Goal: Task Accomplishment & Management: Complete application form

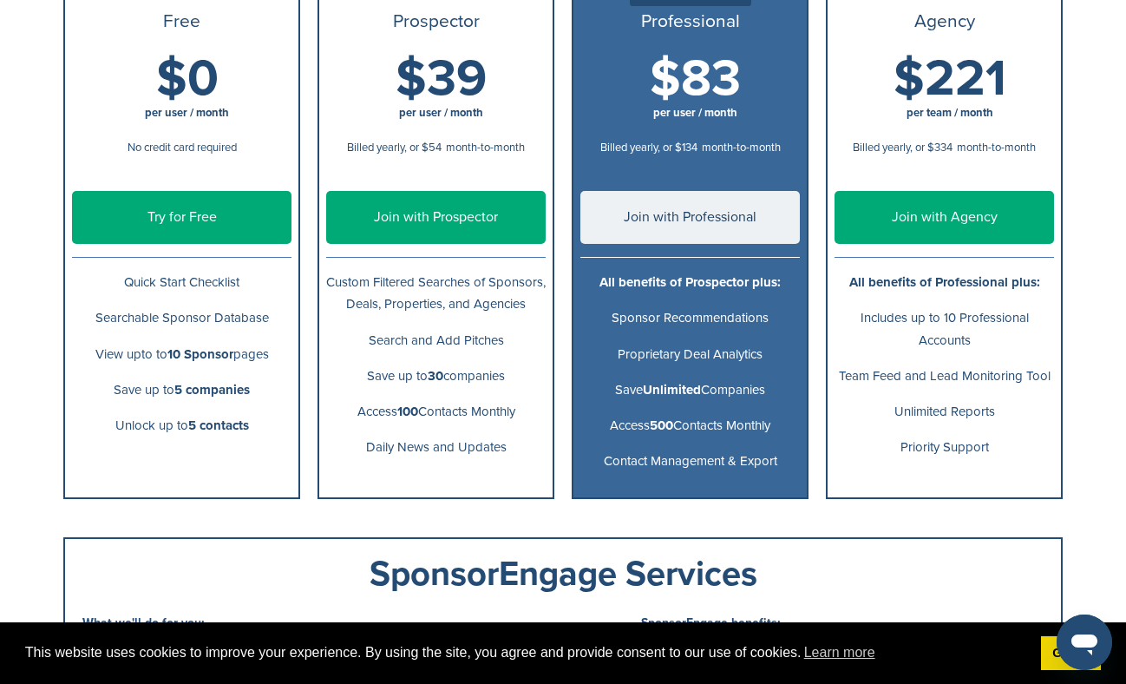
scroll to position [260, 0]
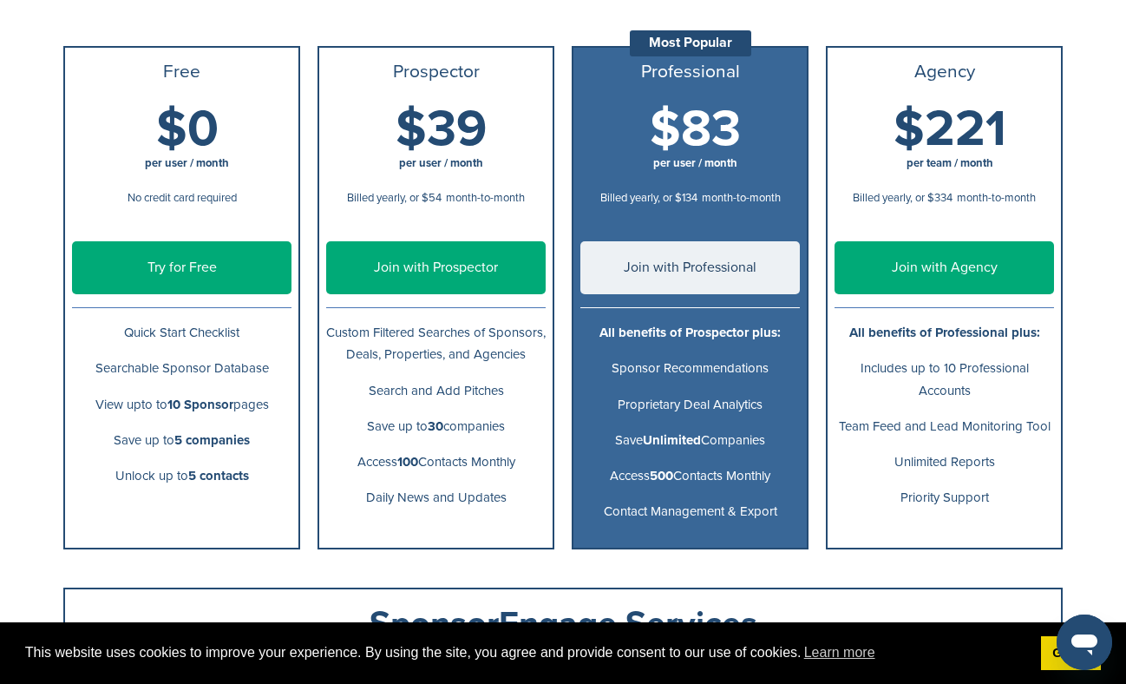
click at [193, 276] on link "Try for Free" at bounding box center [182, 267] width 220 height 53
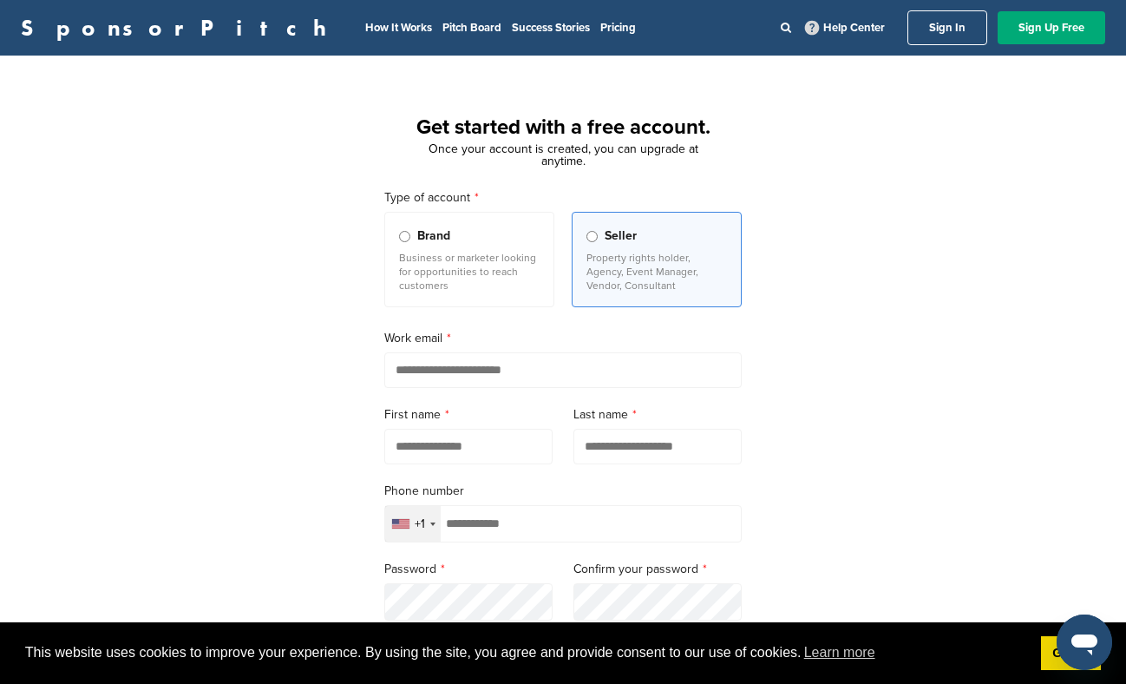
click at [441, 364] on input "email" at bounding box center [562, 370] width 357 height 36
type input "**********"
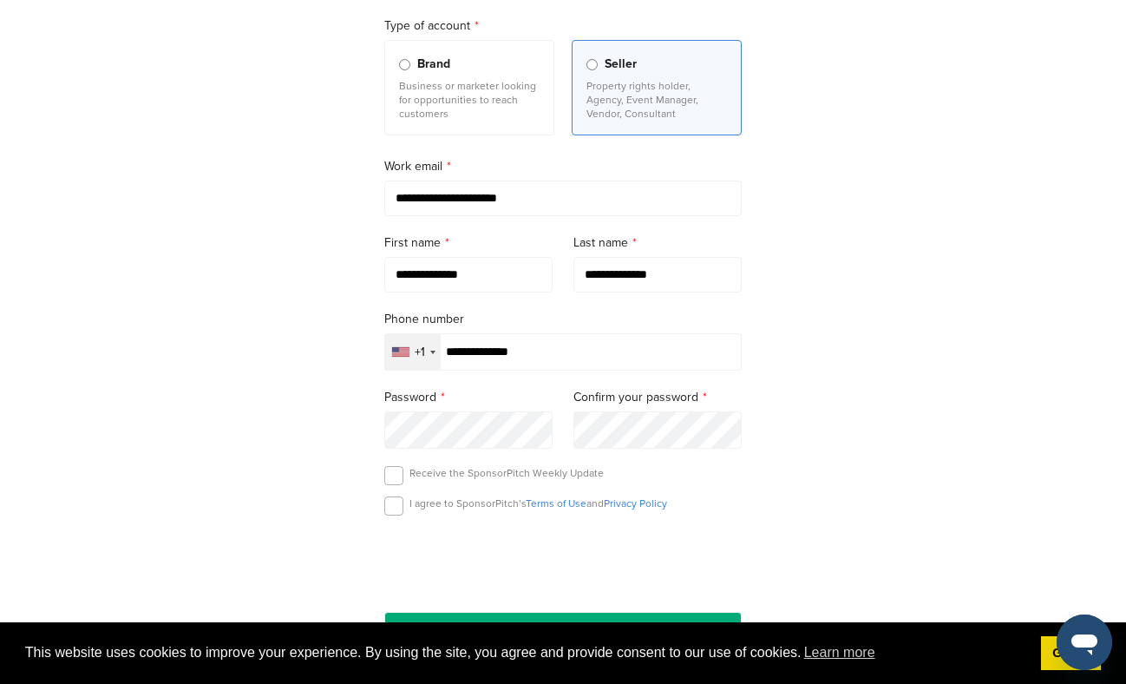
scroll to position [174, 0]
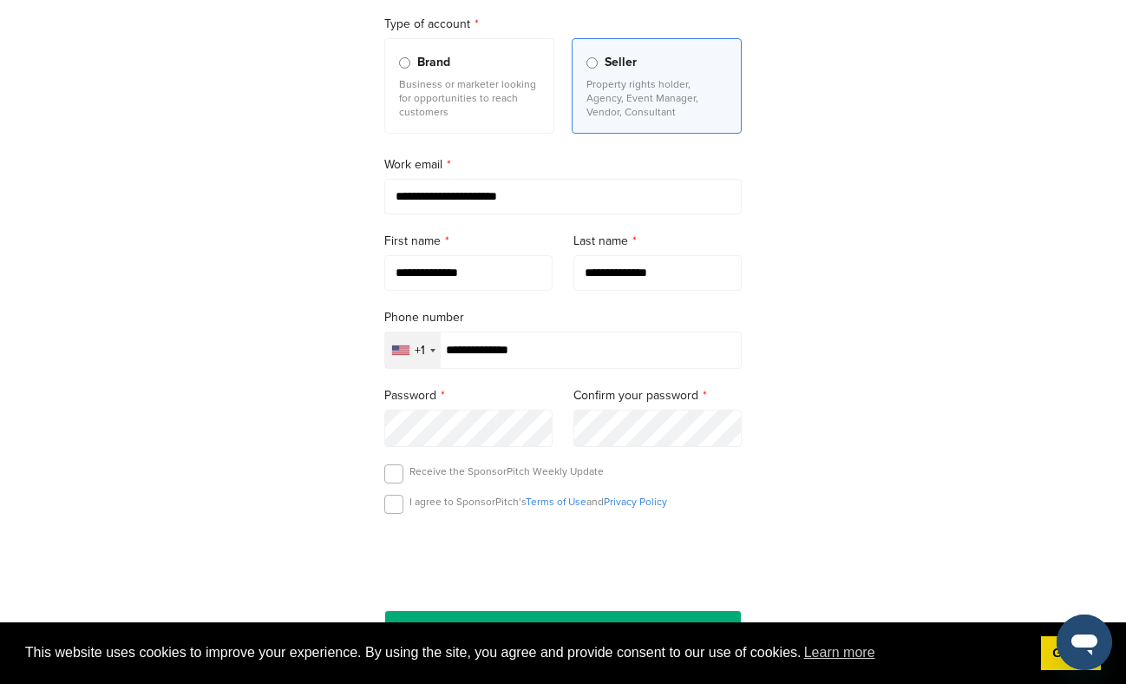
click at [396, 476] on label at bounding box center [393, 473] width 19 height 19
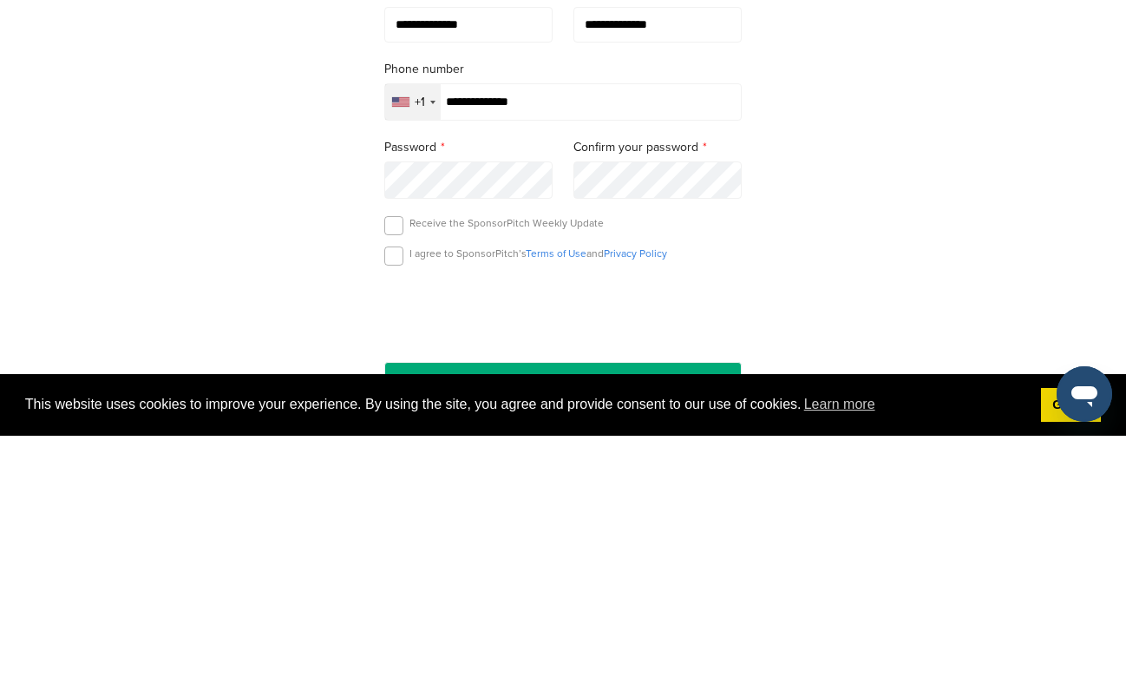
click at [399, 503] on label at bounding box center [393, 504] width 19 height 19
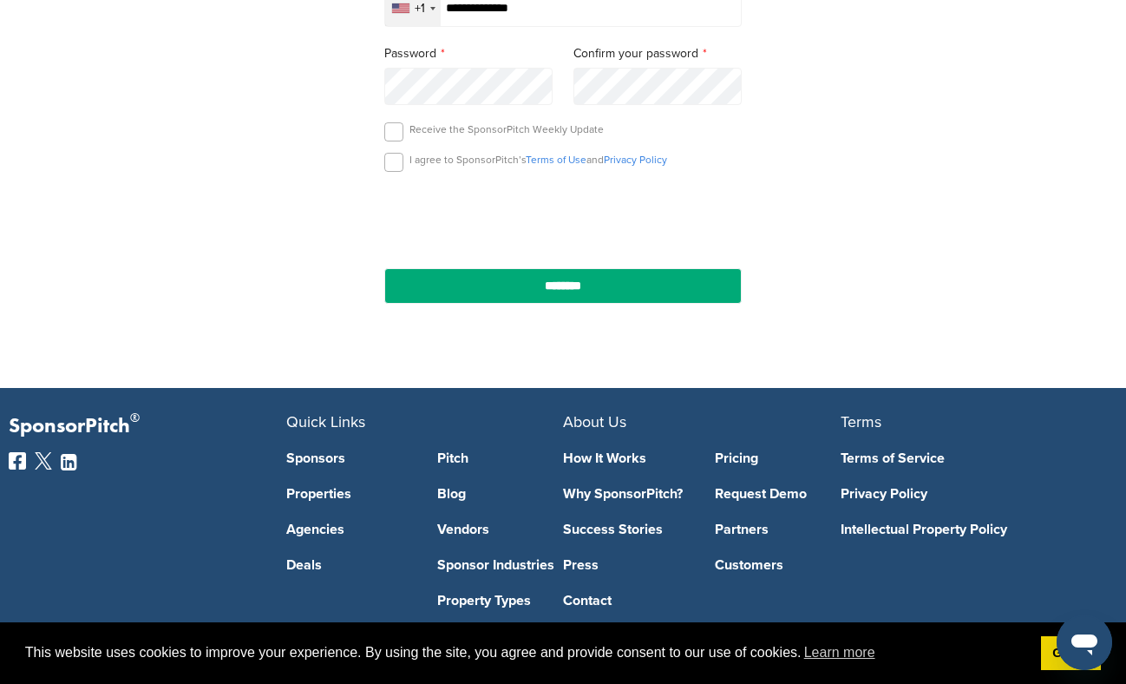
scroll to position [521, 0]
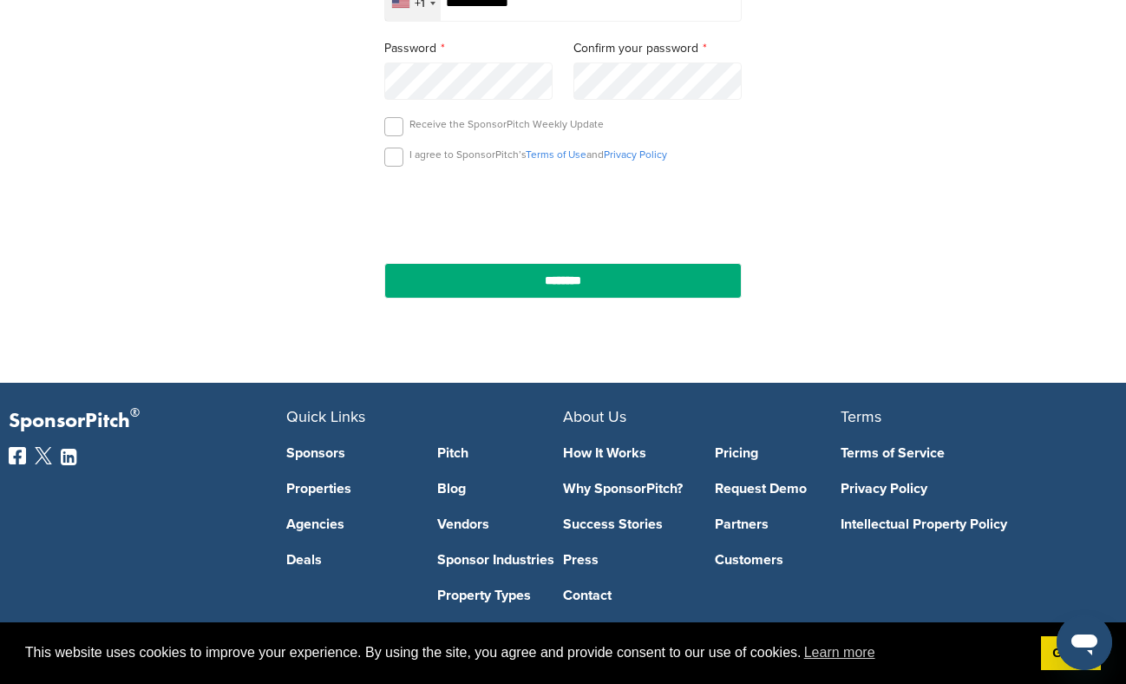
click at [615, 298] on input "********" at bounding box center [562, 281] width 357 height 36
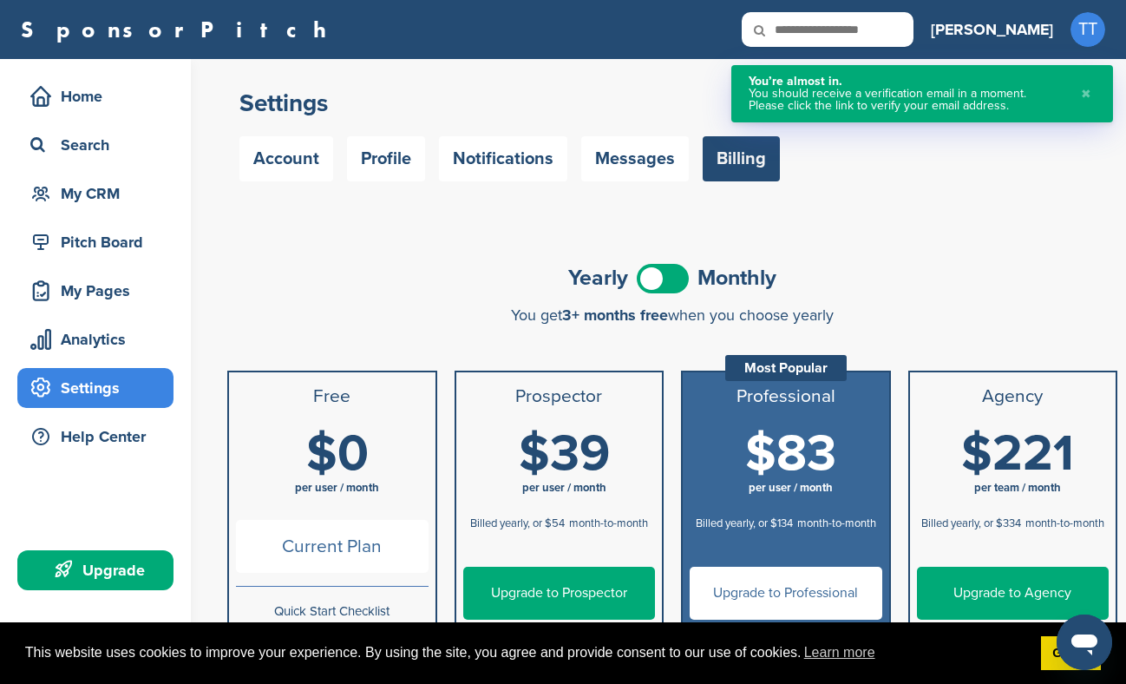
click at [101, 147] on div "Search" at bounding box center [99, 144] width 147 height 31
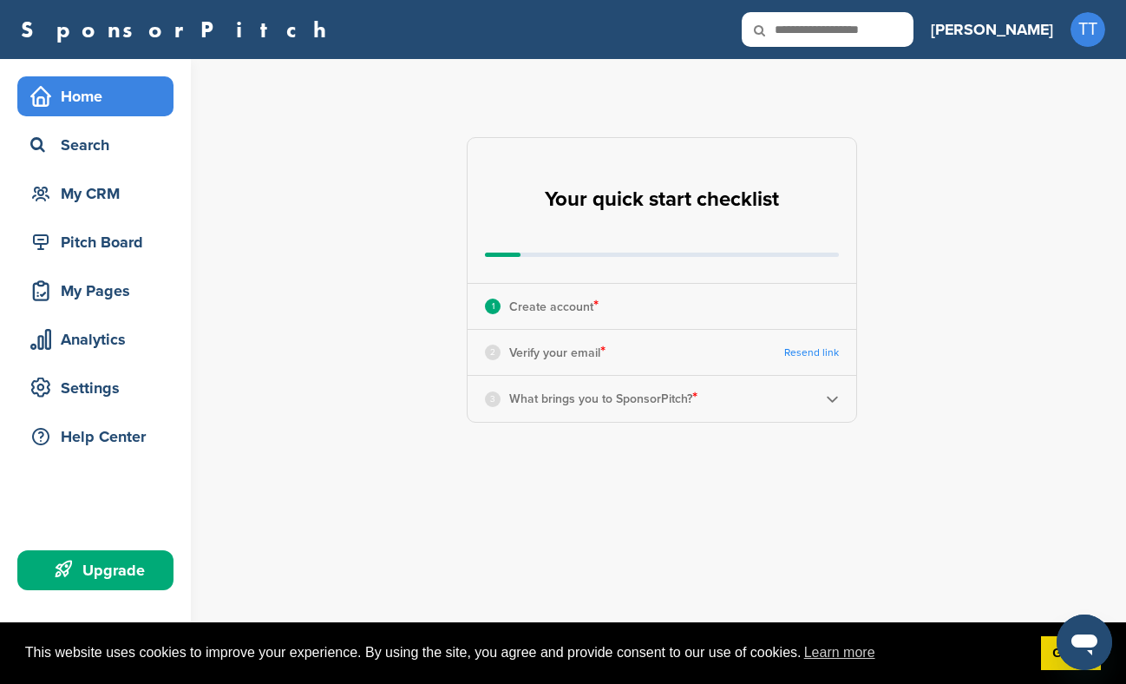
click at [112, 148] on div "Search" at bounding box center [99, 144] width 147 height 31
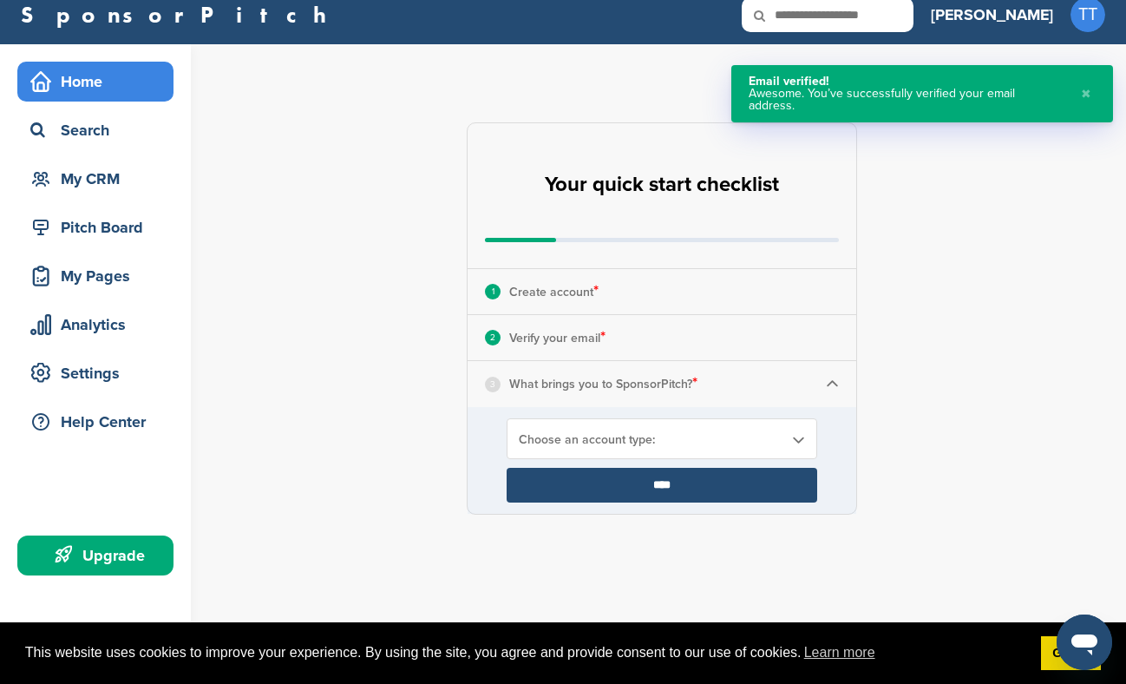
scroll to position [87, 0]
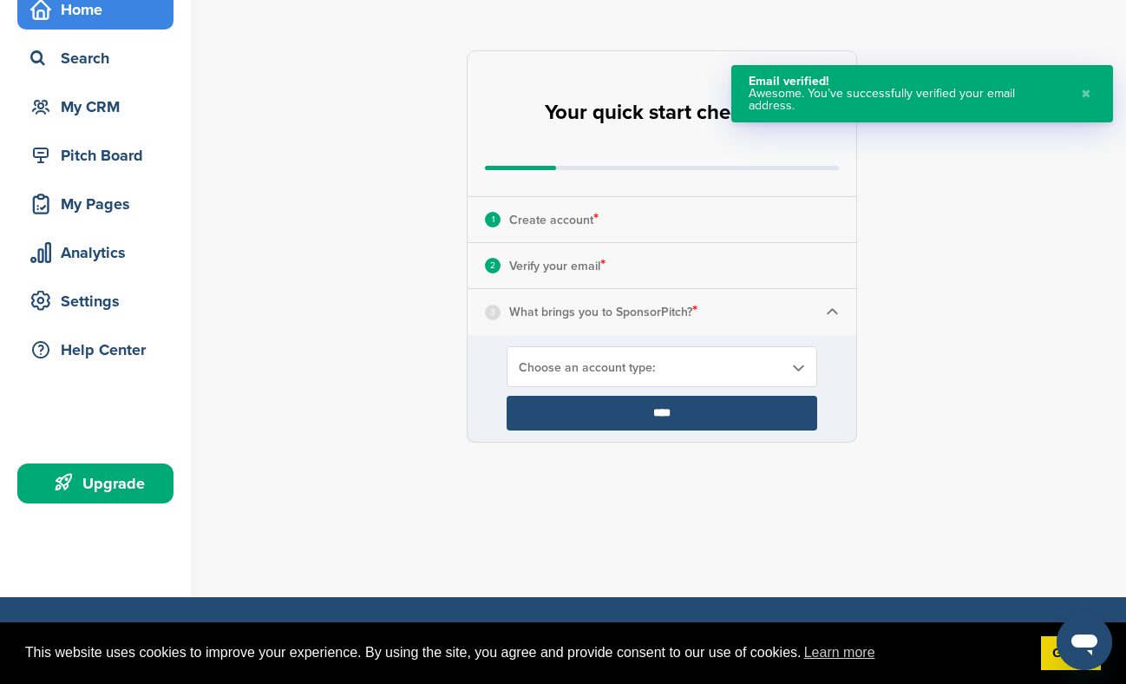
click at [790, 364] on b at bounding box center [798, 367] width 16 height 15
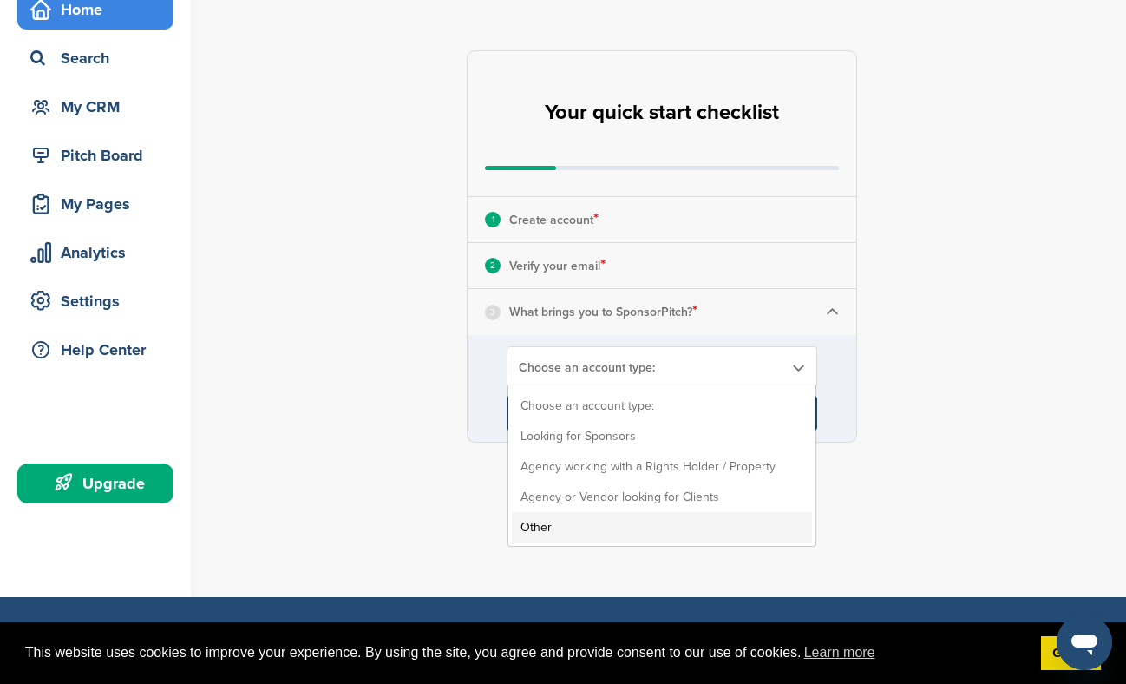
click at [587, 520] on li "Other" at bounding box center [662, 527] width 300 height 30
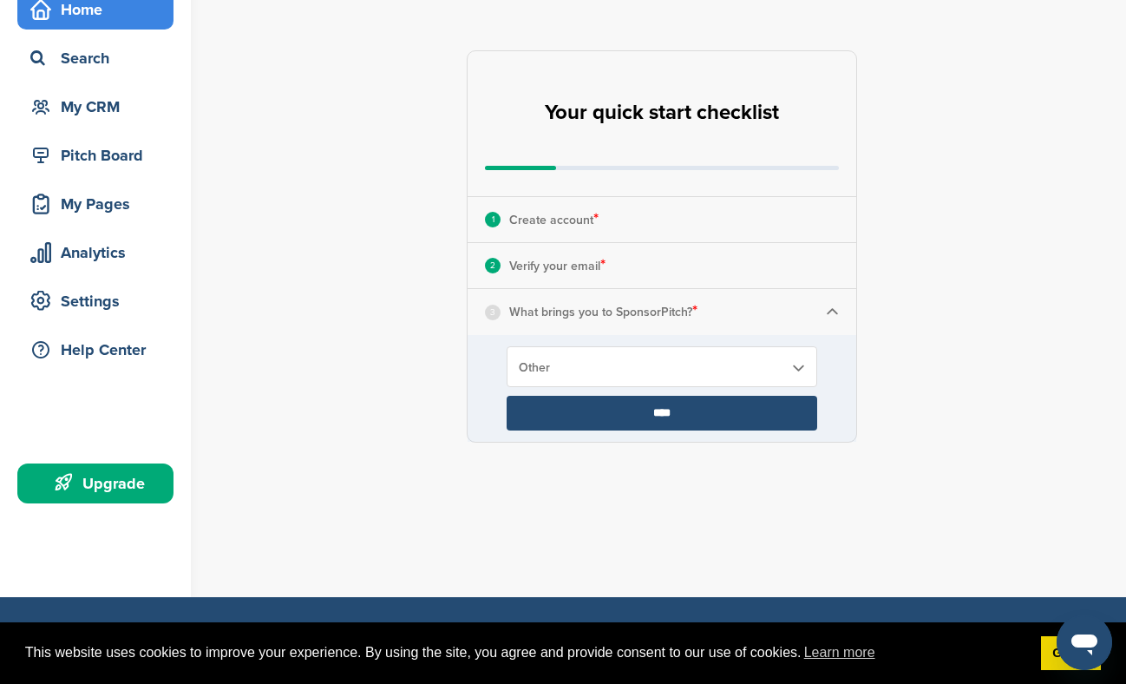
click at [646, 408] on input "****" at bounding box center [662, 413] width 311 height 35
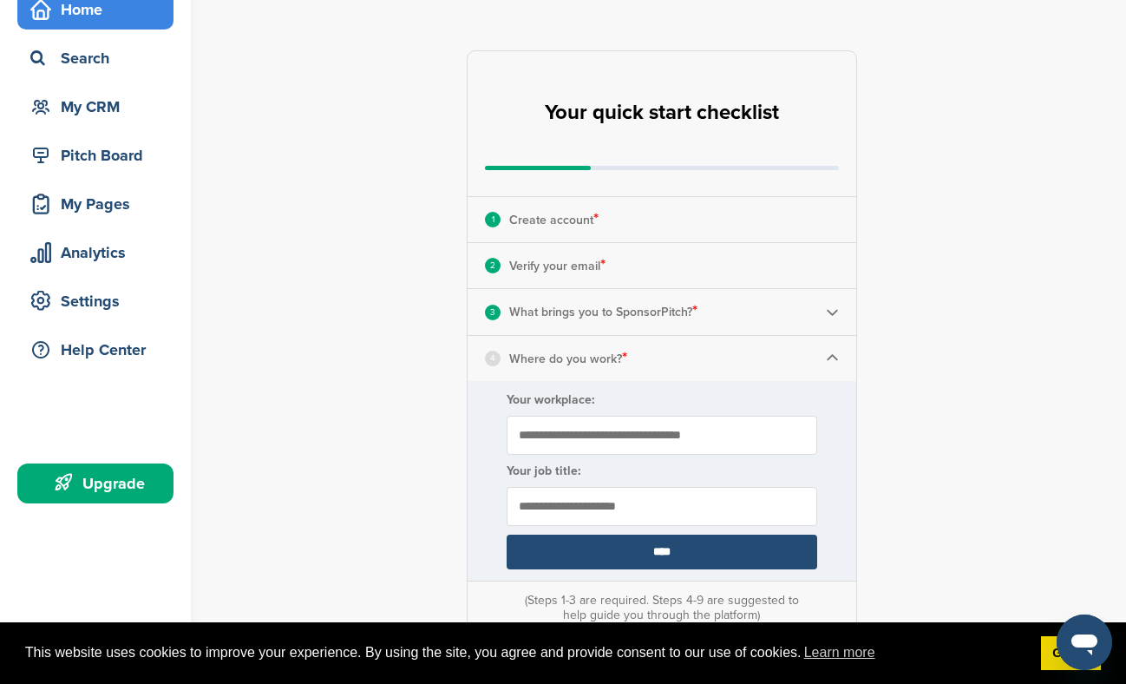
click at [653, 438] on input "Your workplace:" at bounding box center [662, 435] width 311 height 39
click at [763, 436] on input "Your workplace:" at bounding box center [662, 435] width 311 height 39
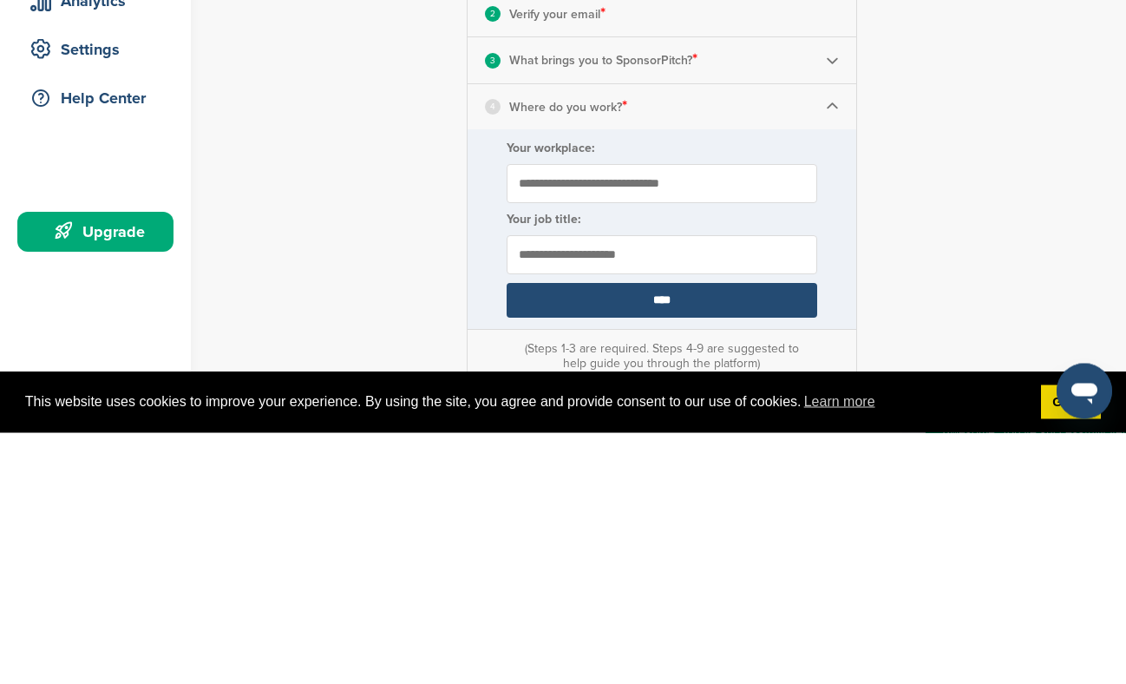
type input "**********"
click at [688, 494] on input "text" at bounding box center [662, 506] width 311 height 39
type input "**********"
drag, startPoint x: 706, startPoint y: 560, endPoint x: 706, endPoint y: 309, distance: 251.6
click at [706, 309] on div "**********" at bounding box center [662, 552] width 390 height 1005
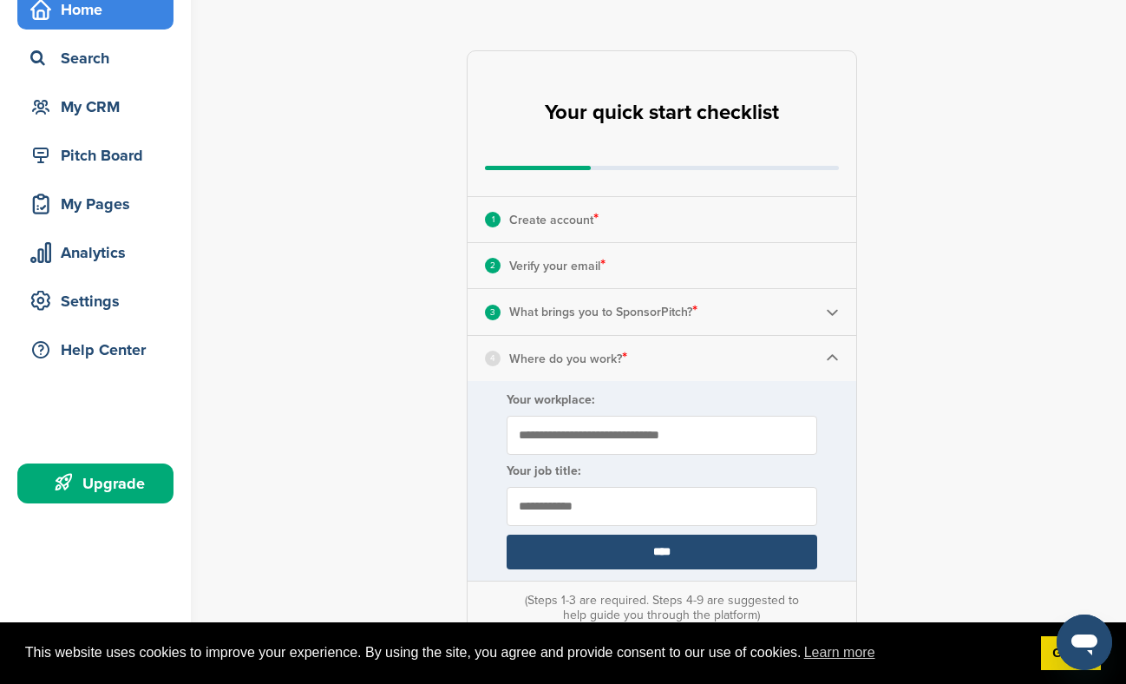
click at [714, 551] on input "****" at bounding box center [662, 551] width 311 height 35
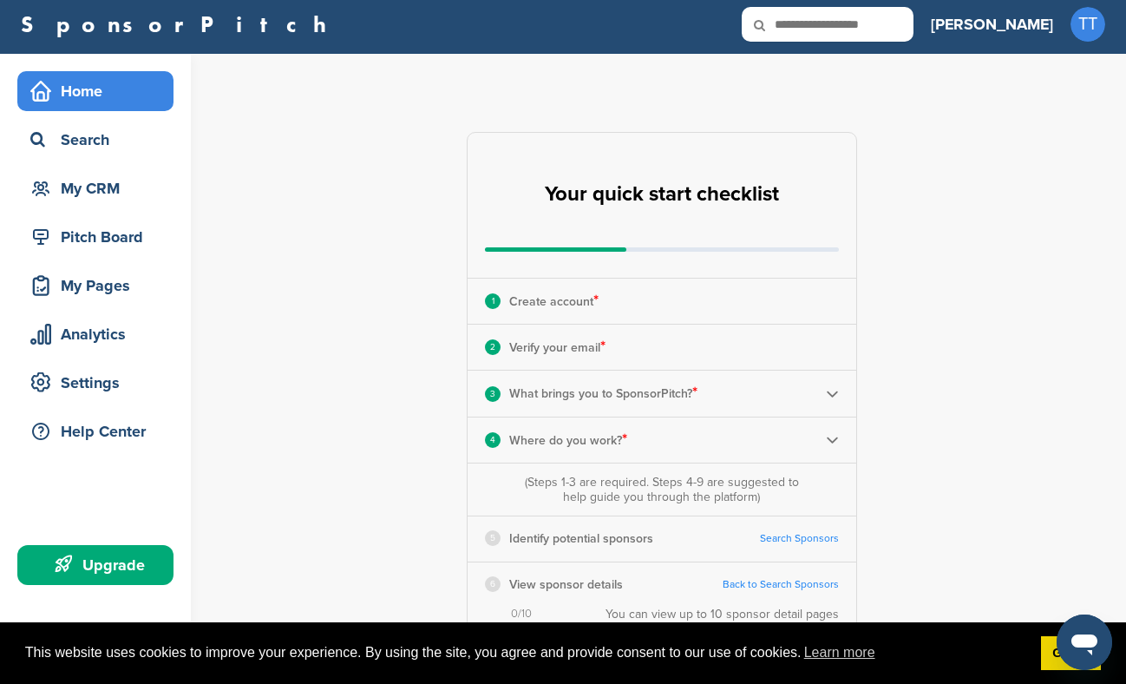
scroll to position [0, 0]
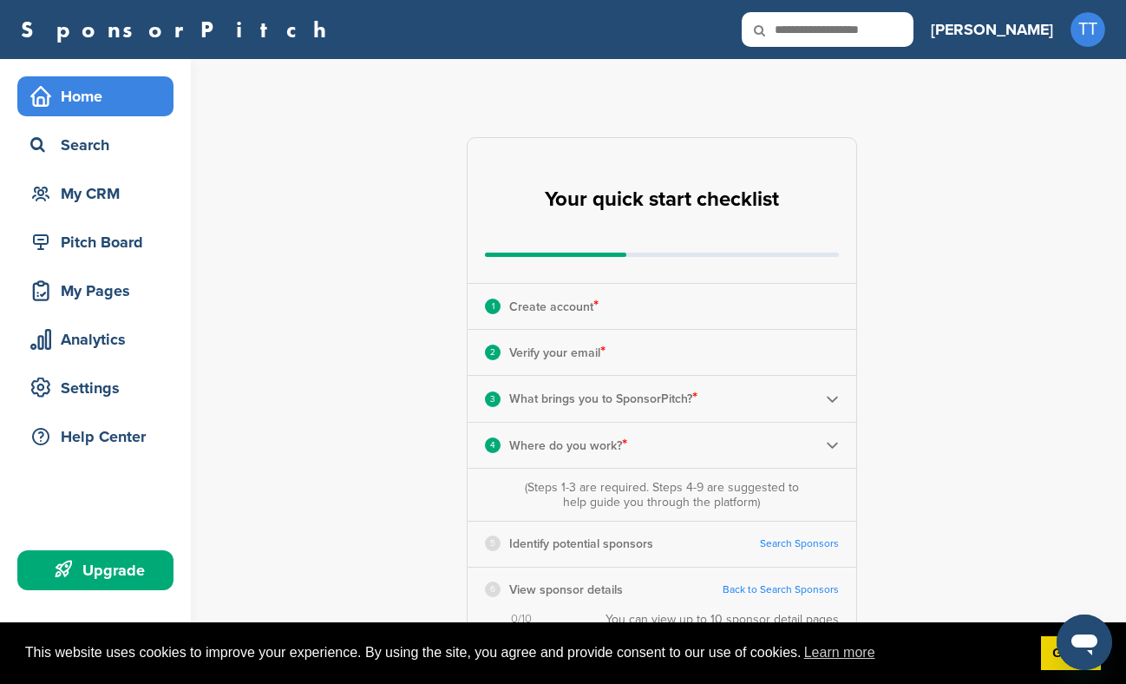
click at [109, 161] on div "Search" at bounding box center [95, 145] width 156 height 40
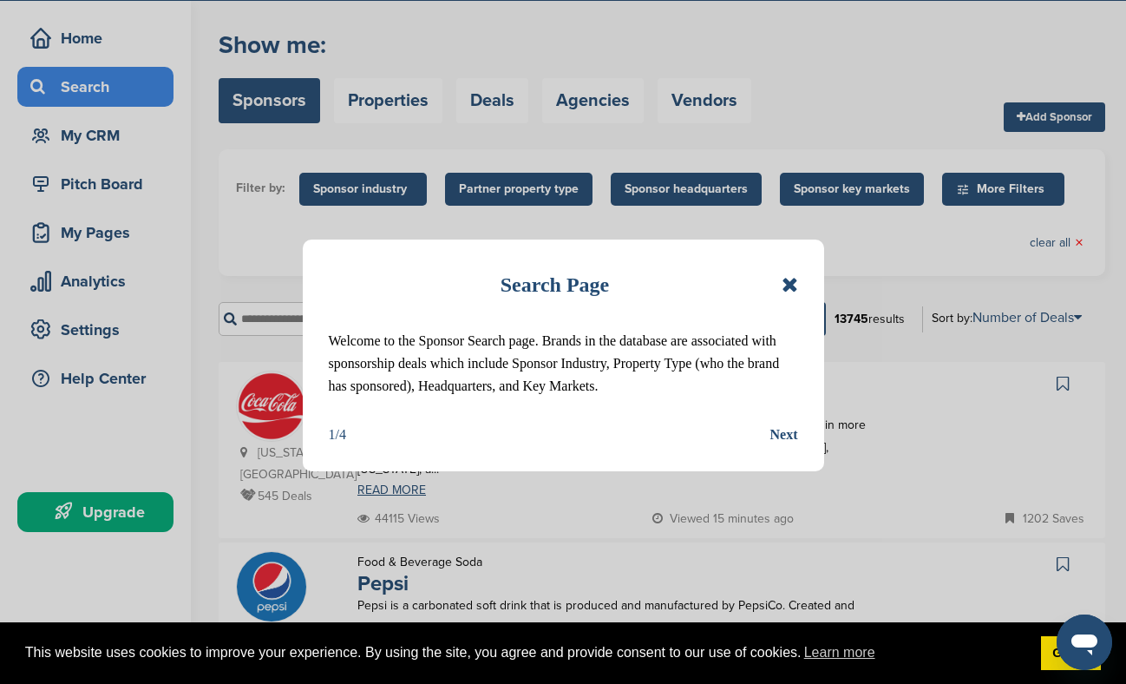
scroll to position [87, 0]
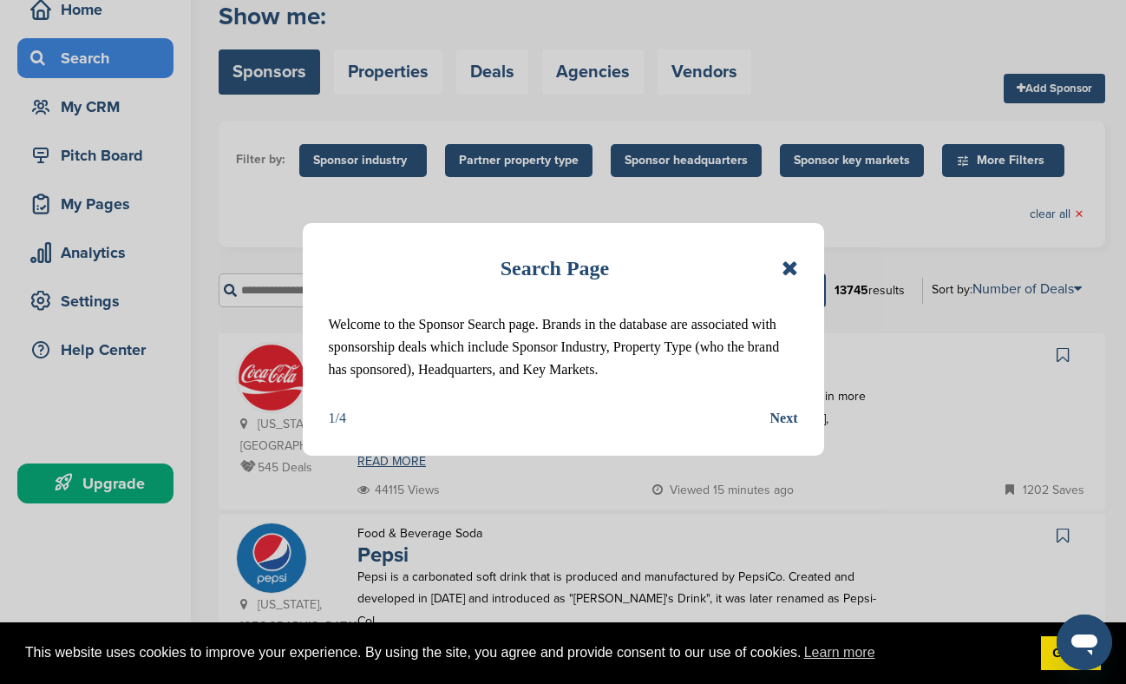
click at [789, 260] on icon at bounding box center [790, 268] width 16 height 21
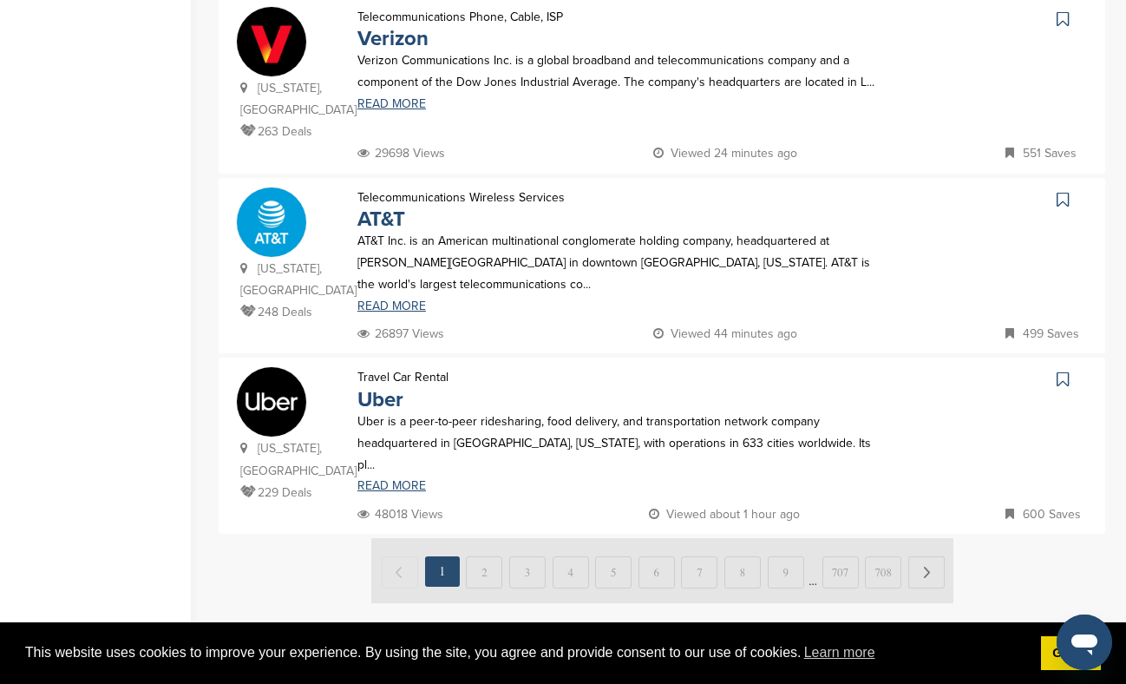
scroll to position [1735, 0]
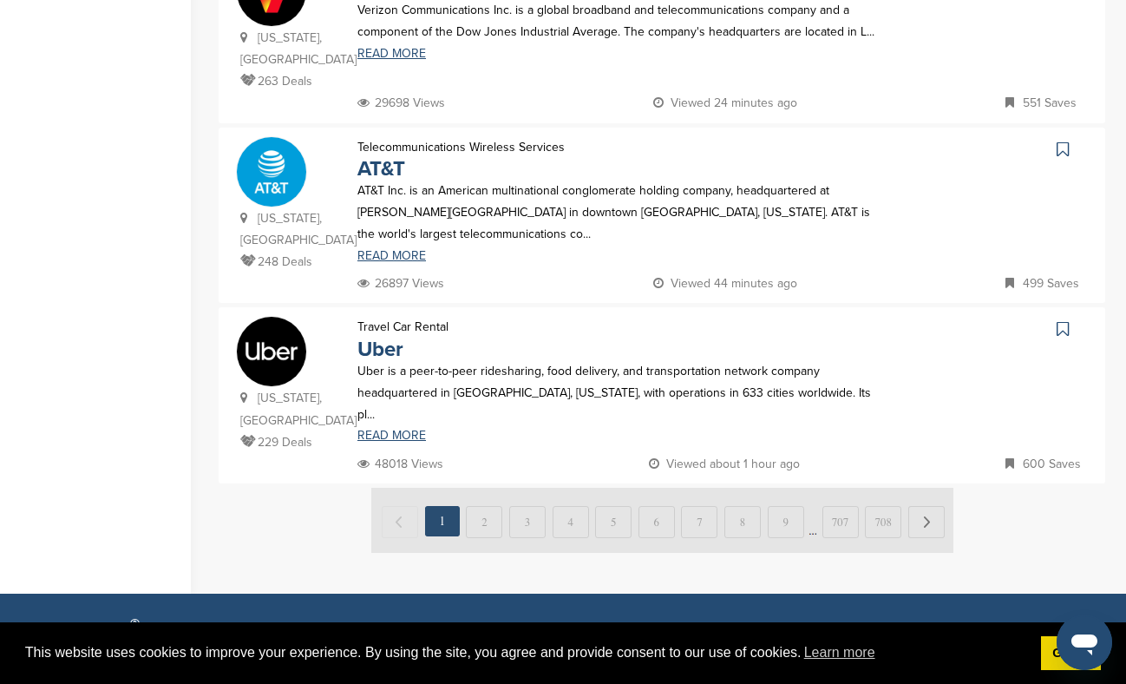
click at [488, 488] on img at bounding box center [662, 520] width 582 height 65
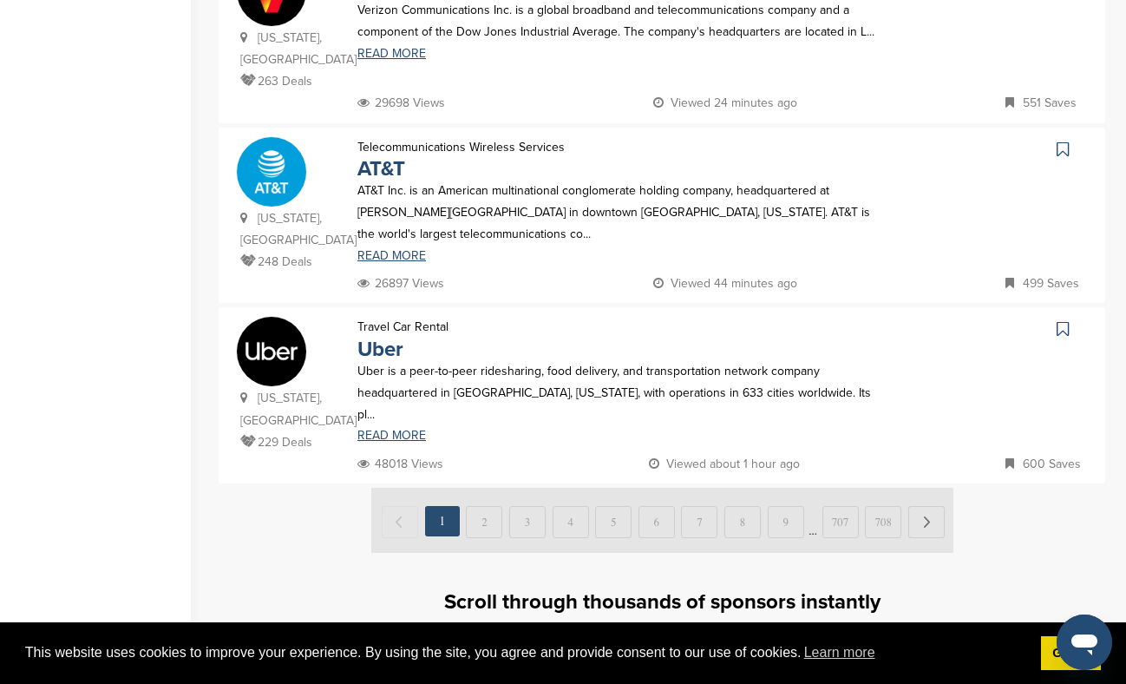
click at [481, 488] on img at bounding box center [662, 520] width 582 height 65
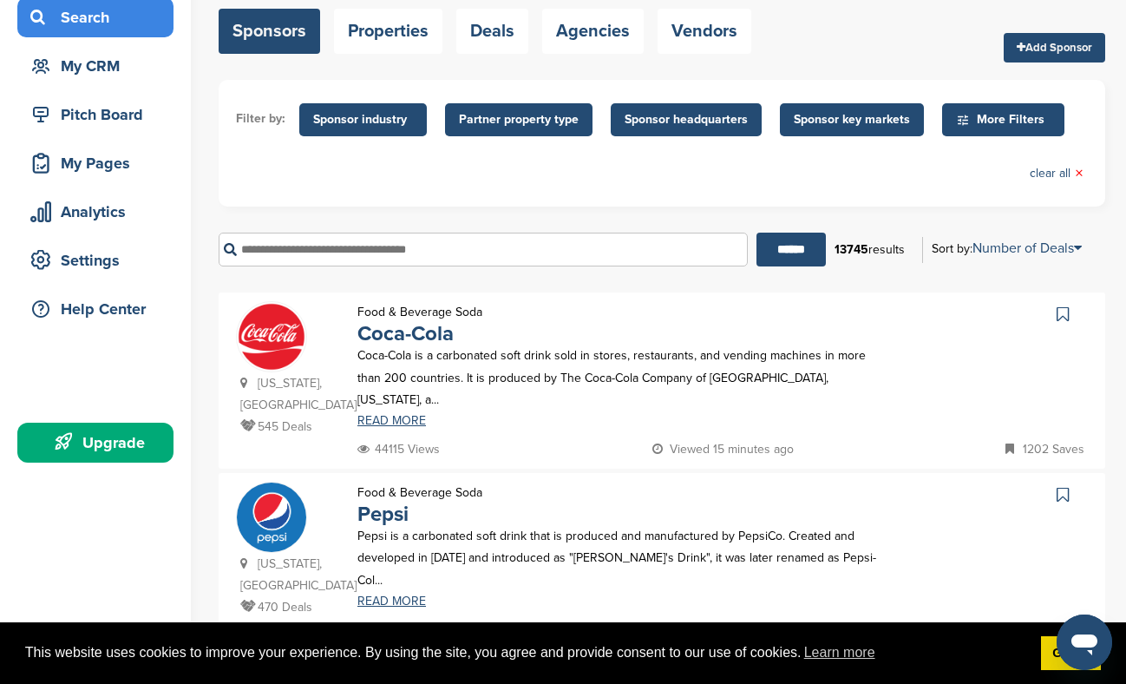
scroll to position [0, 0]
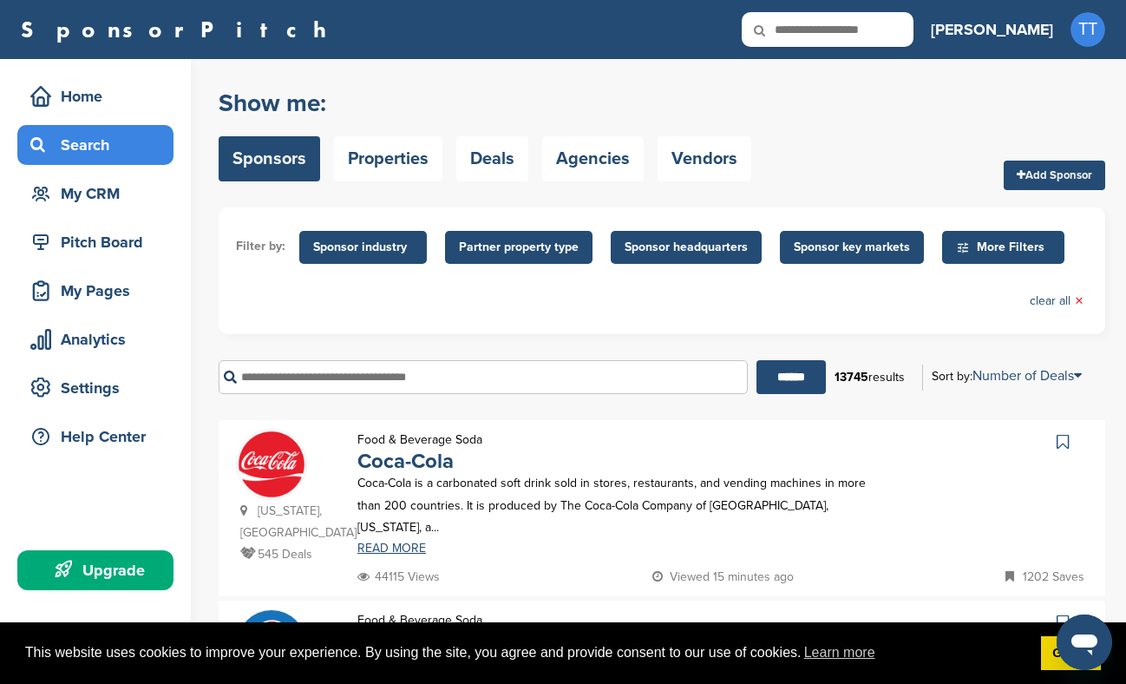
click at [378, 154] on link "Properties" at bounding box center [388, 158] width 108 height 45
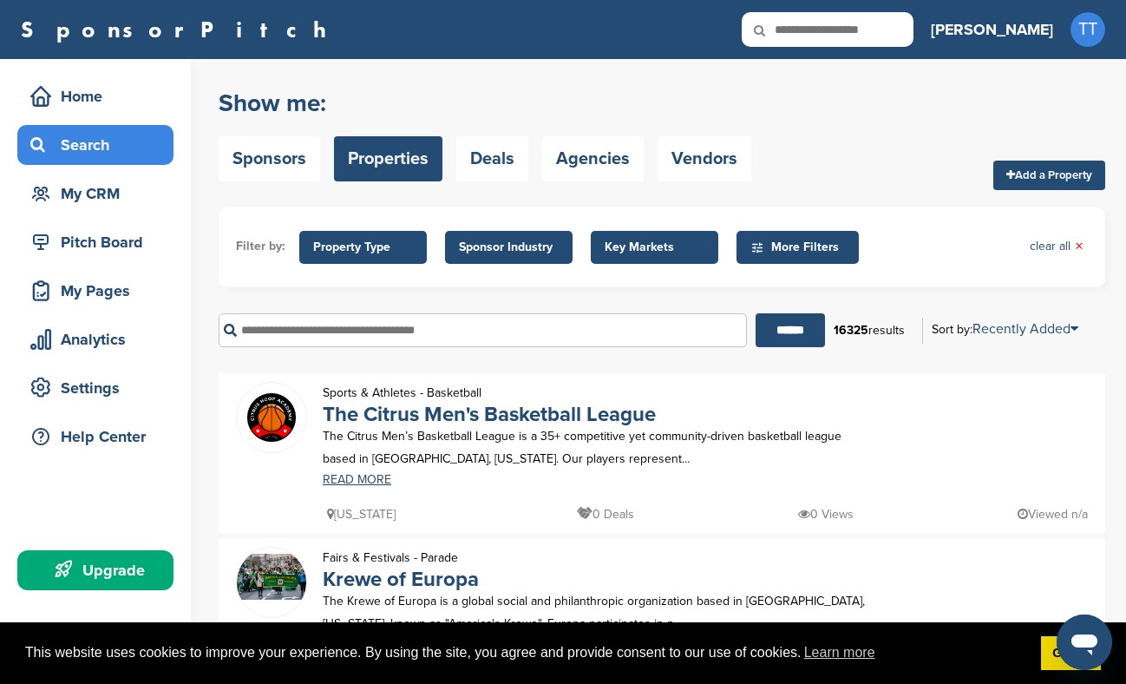
click at [497, 158] on link "Deals" at bounding box center [492, 158] width 72 height 45
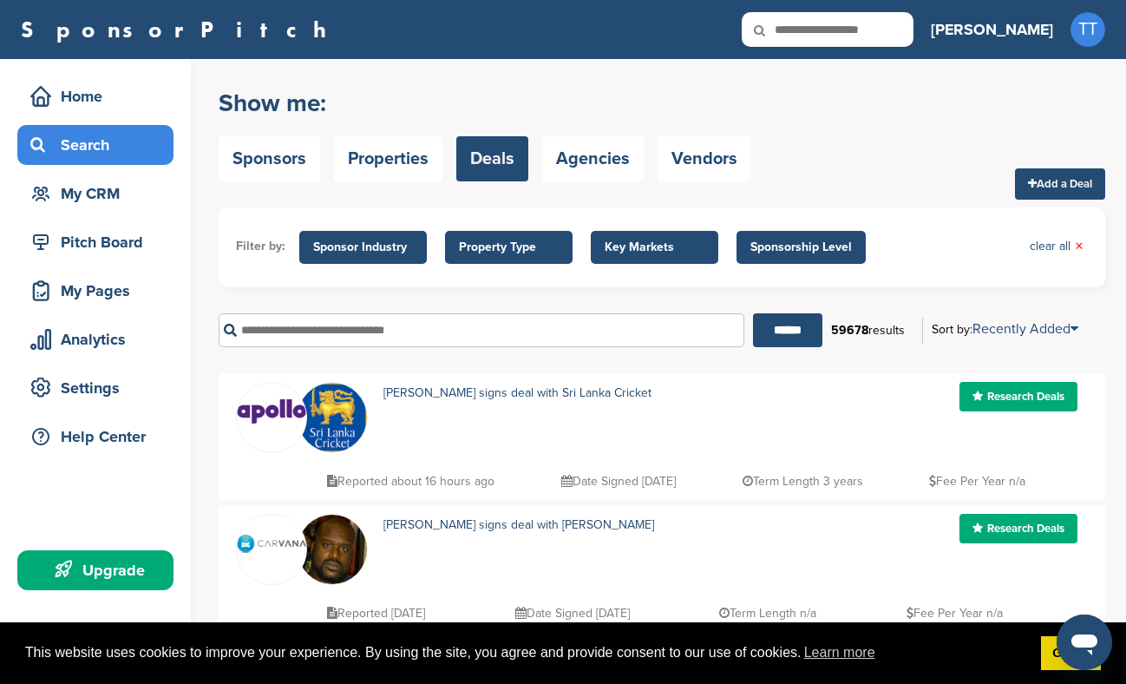
click at [592, 162] on link "Agencies" at bounding box center [593, 158] width 102 height 45
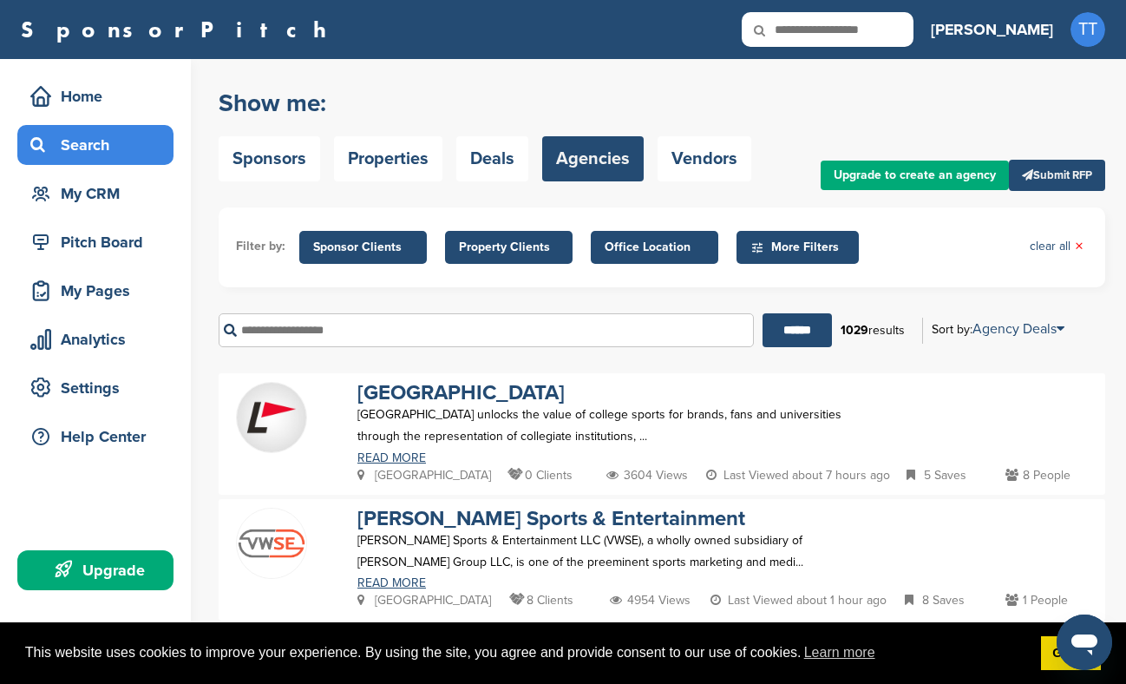
click at [718, 178] on link "Vendors" at bounding box center [705, 158] width 94 height 45
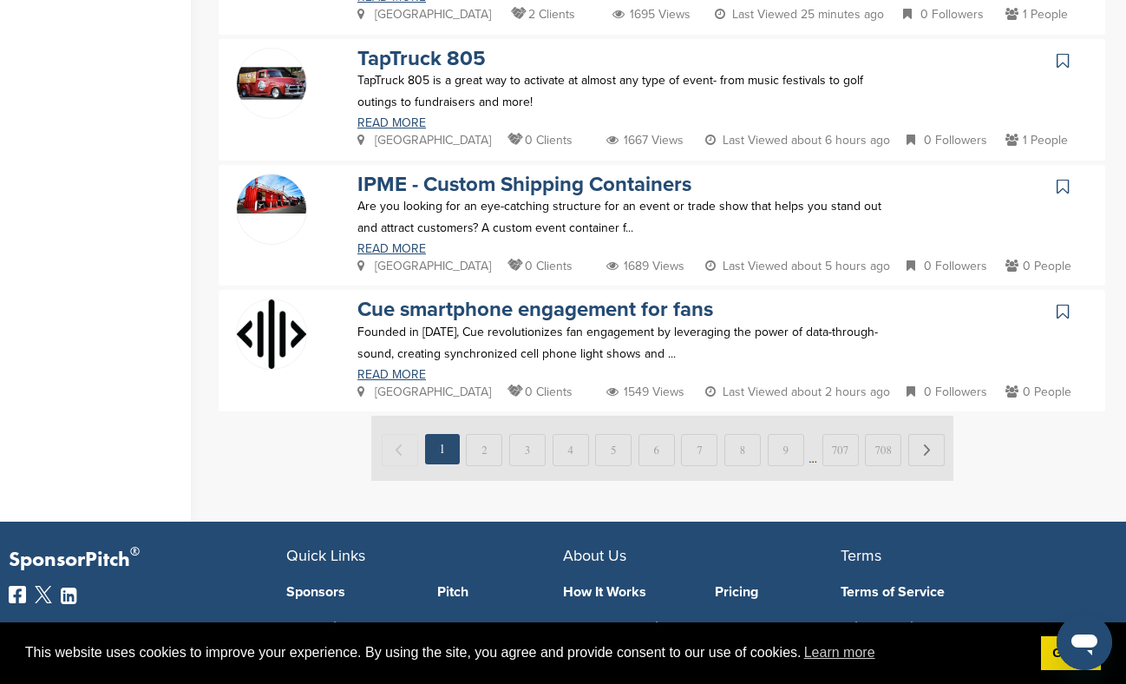
scroll to position [1215, 0]
